Goal: Find specific page/section: Find specific page/section

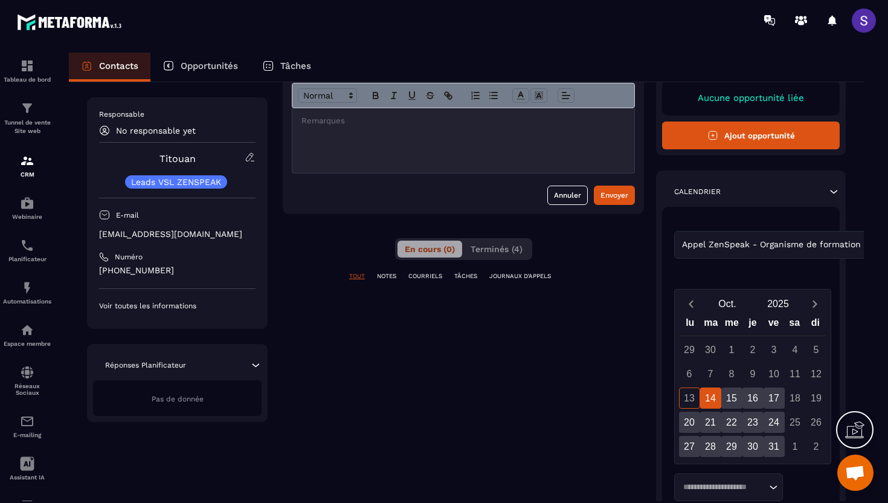
scroll to position [91, 0]
click at [497, 257] on button "Terminés (4)" at bounding box center [496, 249] width 66 height 17
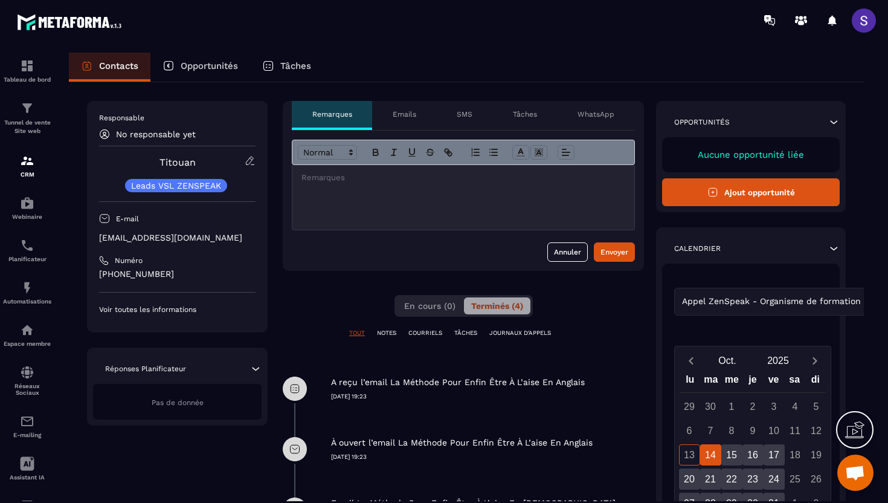
scroll to position [0, 0]
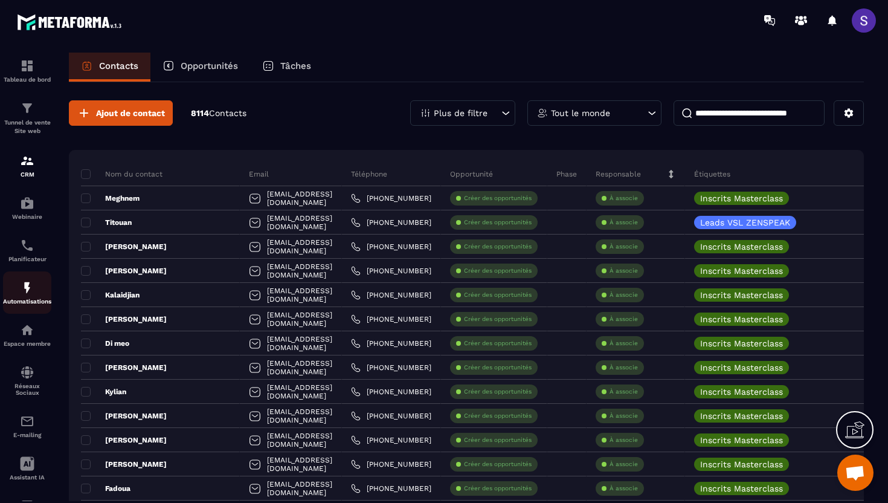
click at [26, 289] on img at bounding box center [27, 287] width 14 height 14
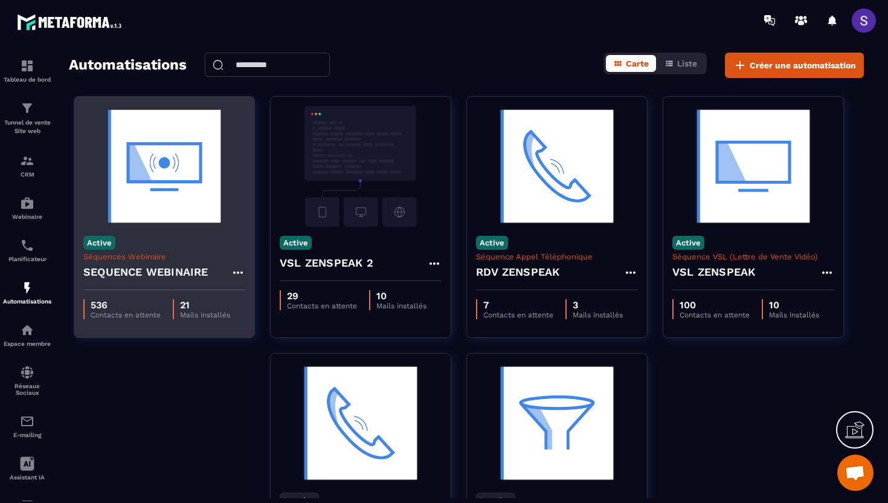
click at [164, 227] on div "Active Séquences Webinaire SEQUENCE WEBINAIRE" at bounding box center [164, 258] width 180 height 63
click at [173, 184] on img at bounding box center [164, 166] width 162 height 121
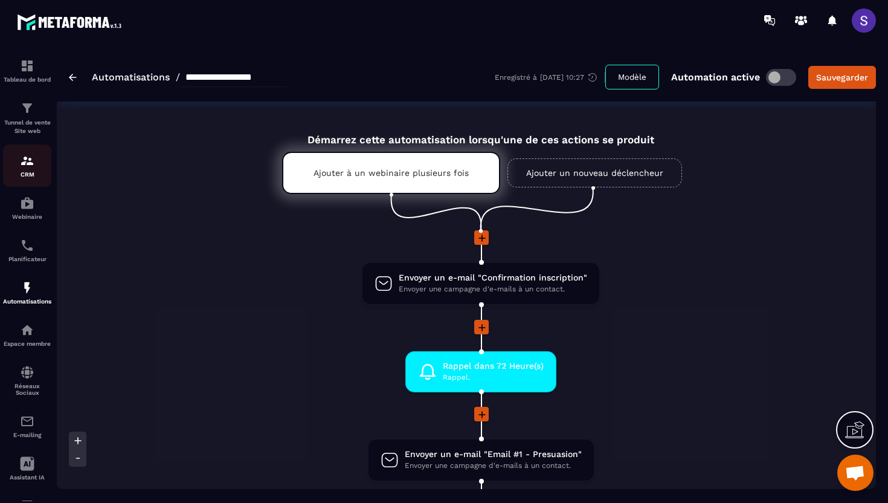
click at [25, 165] on img at bounding box center [27, 160] width 14 height 14
